Goal: Obtain resource: Download file/media

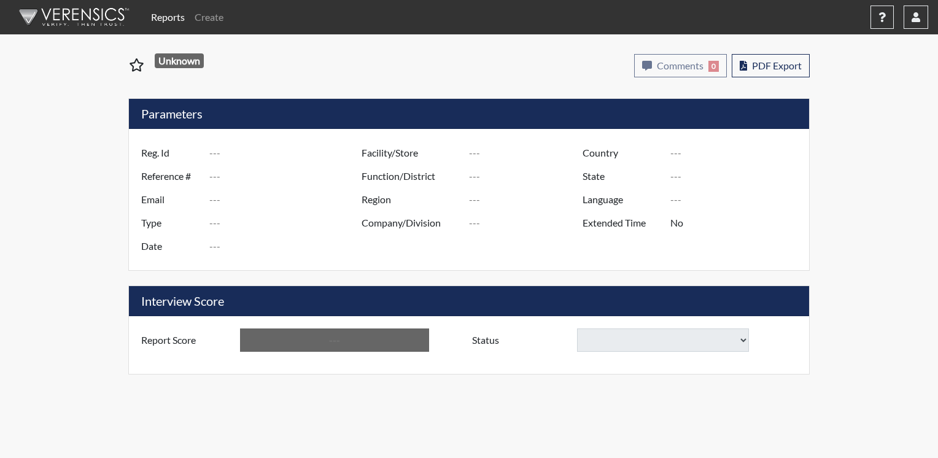
type input "[PERSON_NAME]"
type input "50860"
type input "[EMAIL_ADDRESS][PERSON_NAME][DOMAIN_NAME]"
type input "Corrections Pre-Employment"
type input "[DATE]"
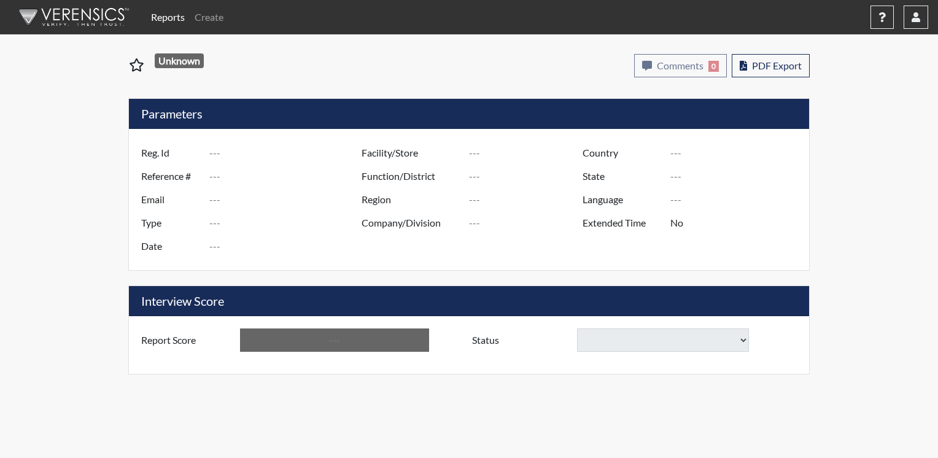
type input "Pathways/[GEOGRAPHIC_DATA]"
type input "[GEOGRAPHIC_DATA]"
type input "[US_STATE]"
type input "English"
type input "Yes"
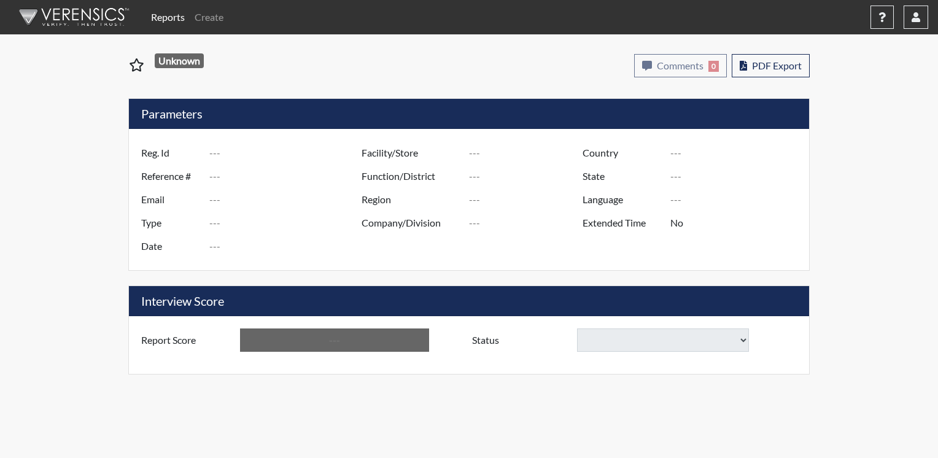
type input "Above Conditions"
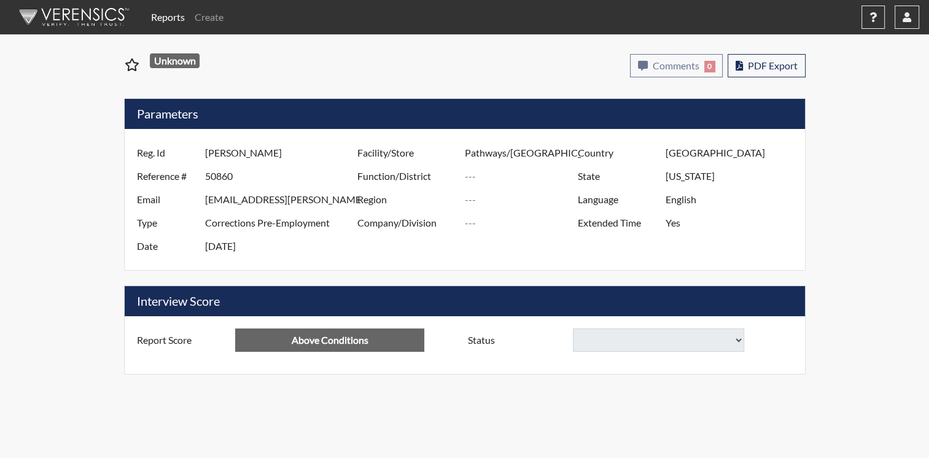
select select
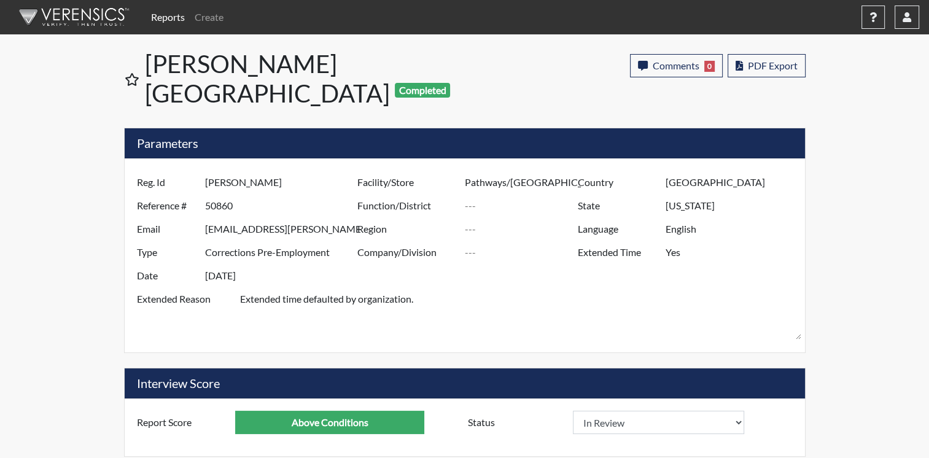
scroll to position [204, 510]
click at [787, 68] on span "PDF Export" at bounding box center [773, 66] width 50 height 12
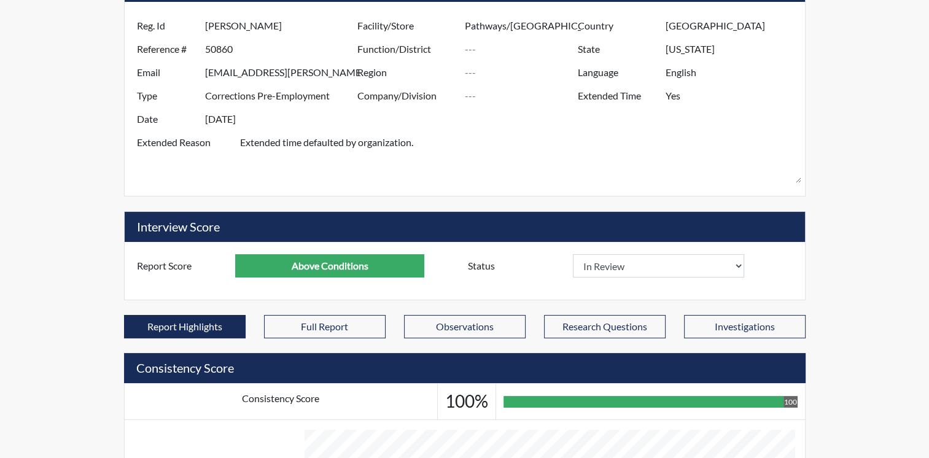
scroll to position [184, 0]
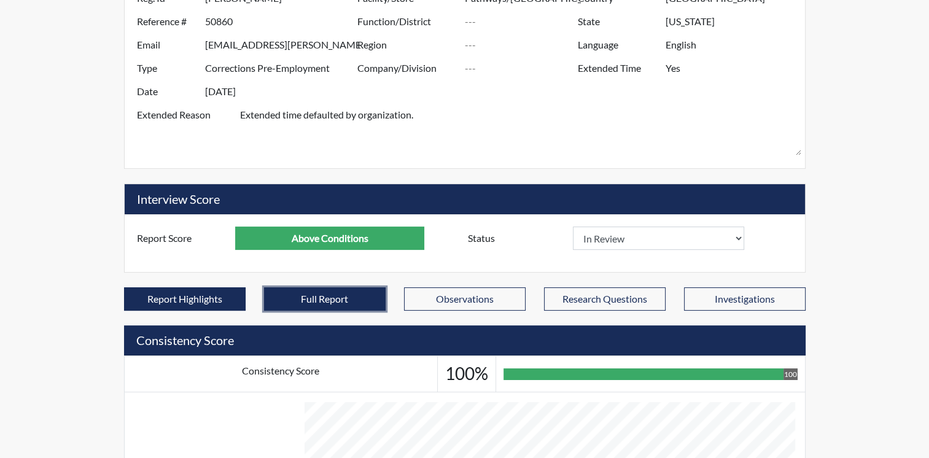
click at [303, 287] on button "Full Report" at bounding box center [325, 298] width 122 height 23
select select
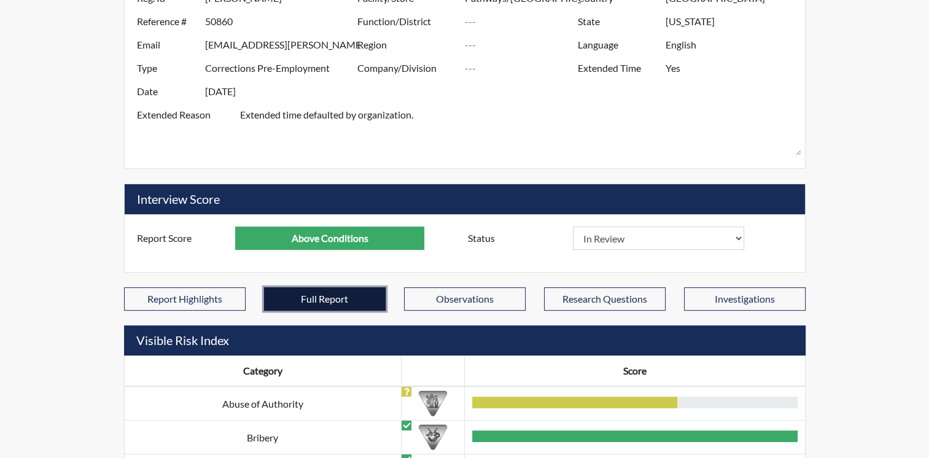
scroll to position [142, 510]
click at [351, 287] on button "Full Report" at bounding box center [325, 298] width 122 height 23
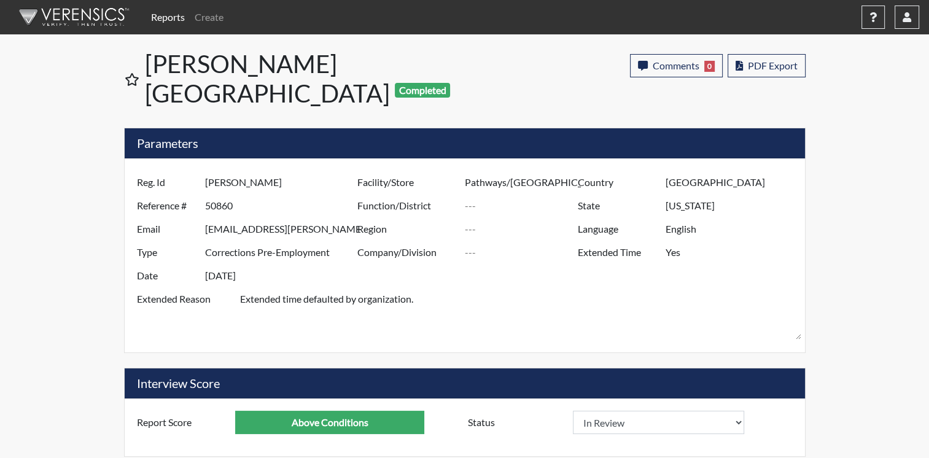
scroll to position [0, 0]
click at [779, 64] on span "PDF Export" at bounding box center [773, 66] width 50 height 12
